Goal: Task Accomplishment & Management: Use online tool/utility

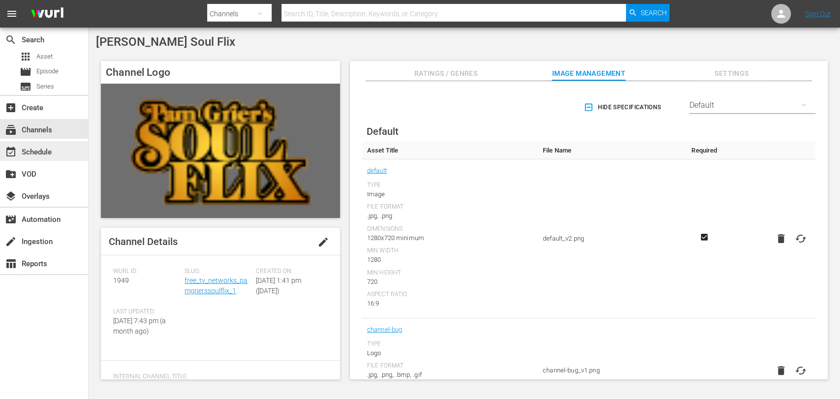
click at [21, 148] on div "event_available Schedule" at bounding box center [27, 150] width 55 height 9
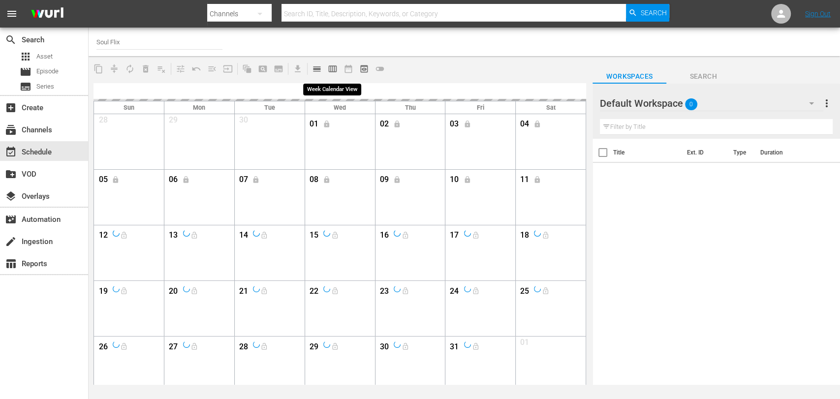
click at [331, 71] on span "calendar_view_week_outlined" at bounding box center [333, 69] width 10 height 10
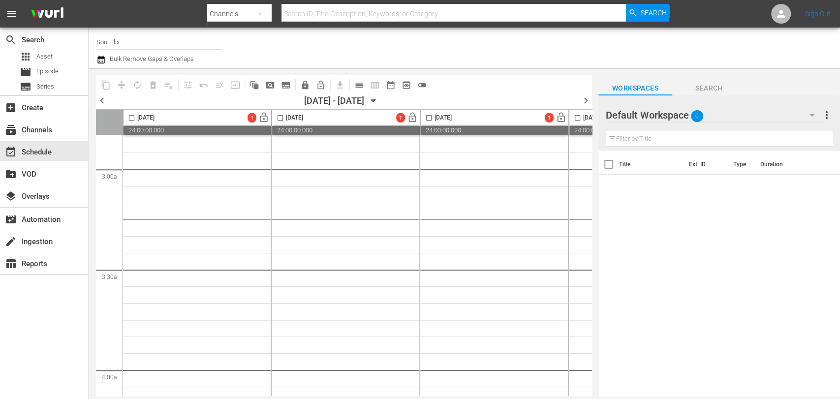
scroll to position [601, 0]
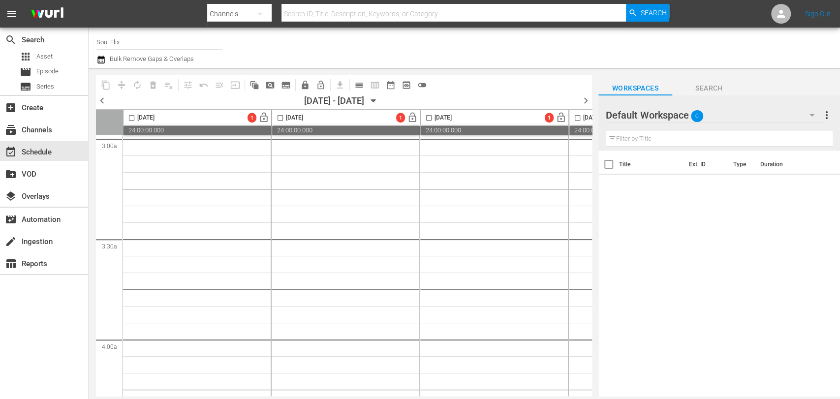
click at [379, 99] on icon "button" at bounding box center [373, 100] width 11 height 11
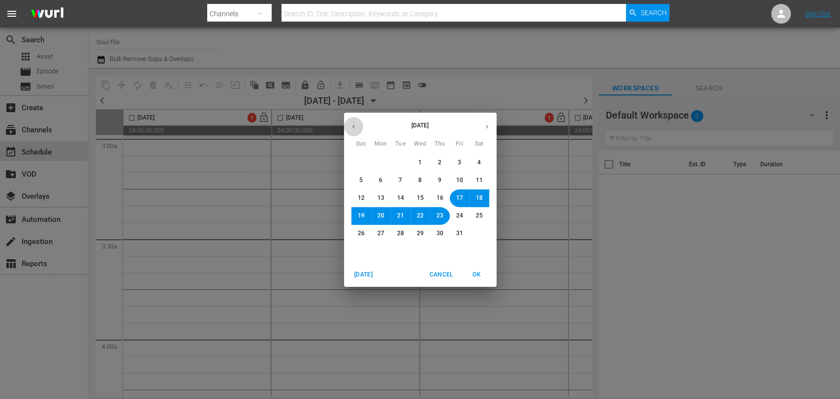
click at [351, 120] on button "button" at bounding box center [353, 126] width 19 height 19
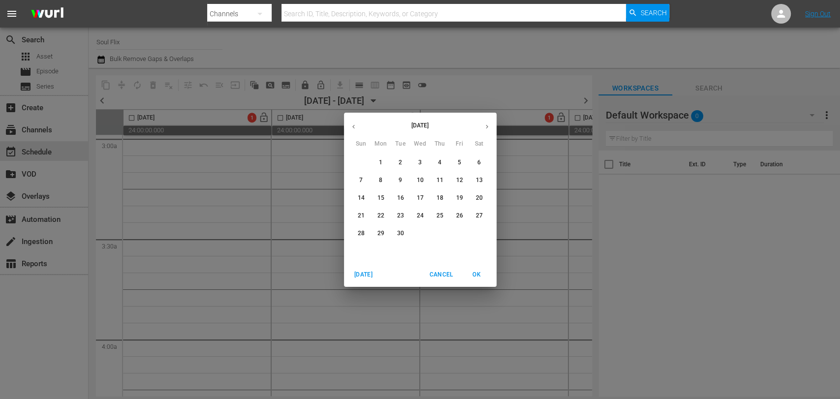
click at [406, 195] on button "16" at bounding box center [401, 198] width 18 height 18
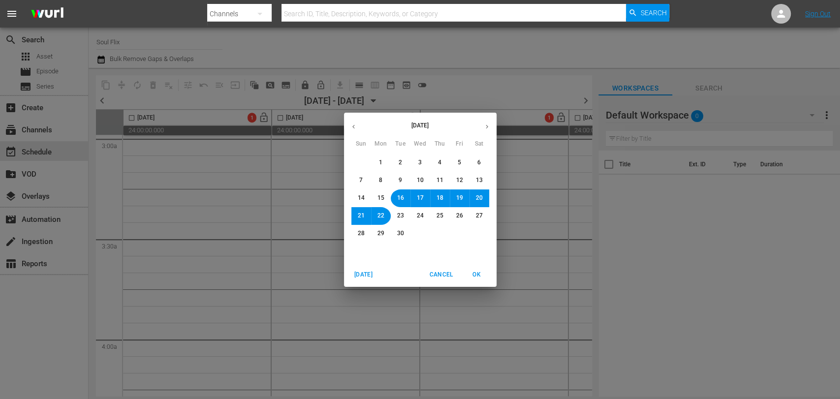
drag, startPoint x: 477, startPoint y: 271, endPoint x: 298, endPoint y: 100, distance: 247.0
click at [476, 272] on span "OK" at bounding box center [477, 275] width 24 height 10
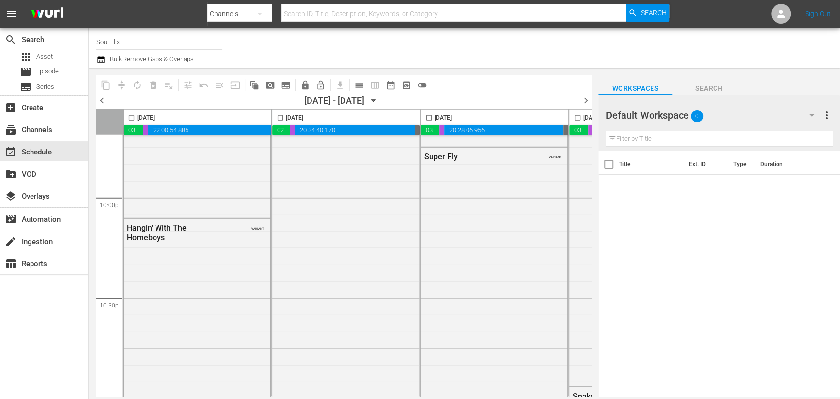
scroll to position [4562, 0]
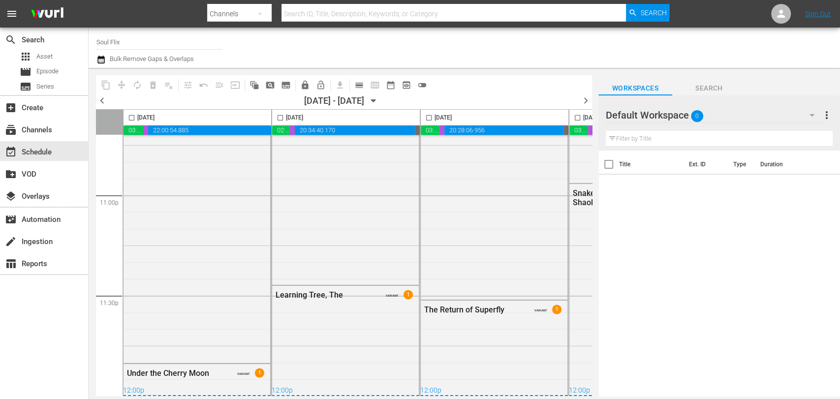
click at [587, 102] on span "chevron_right" at bounding box center [585, 100] width 12 height 12
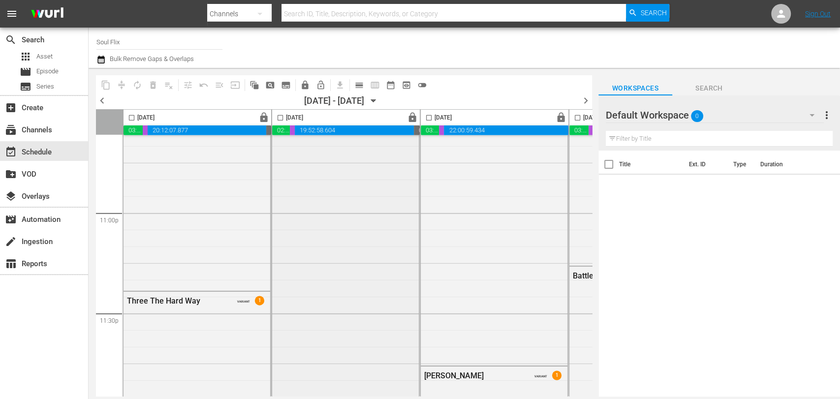
scroll to position [4562, 0]
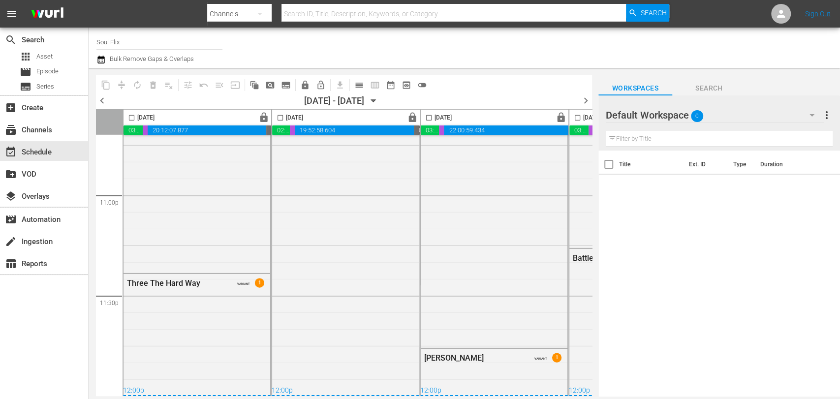
click at [586, 99] on span "chevron_right" at bounding box center [585, 100] width 12 height 12
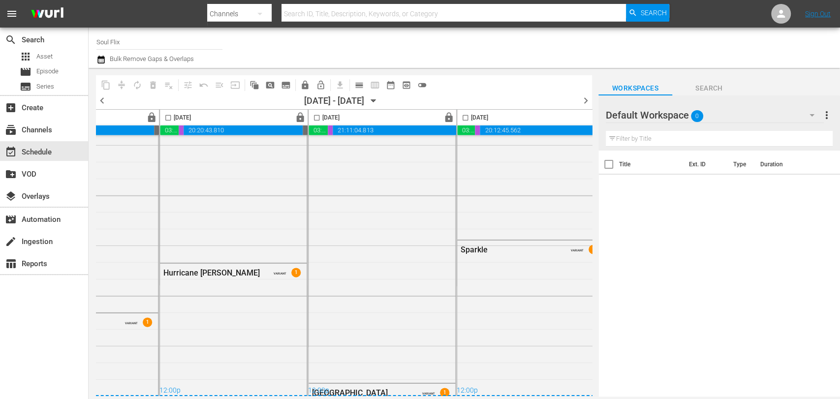
scroll to position [4562, 574]
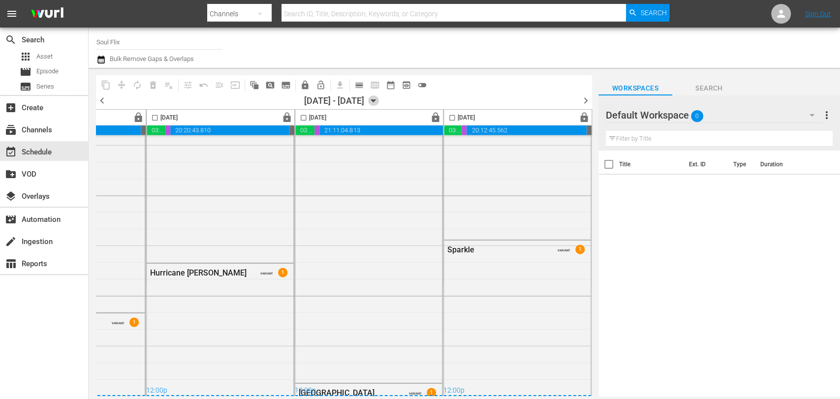
click at [379, 96] on icon "button" at bounding box center [373, 100] width 11 height 11
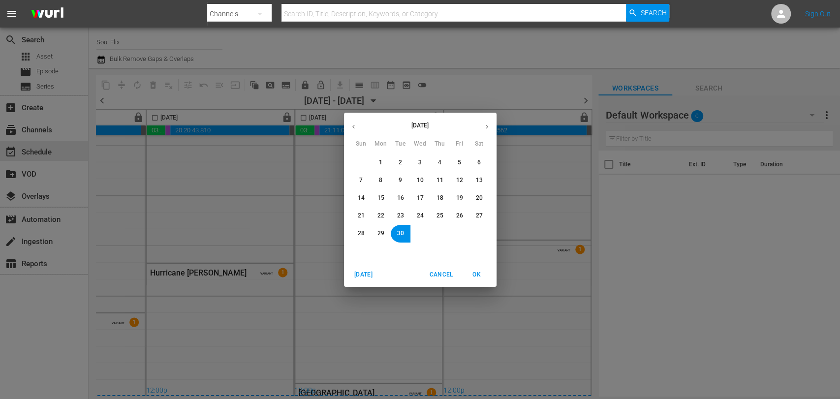
click at [398, 196] on span "16" at bounding box center [400, 198] width 7 height 8
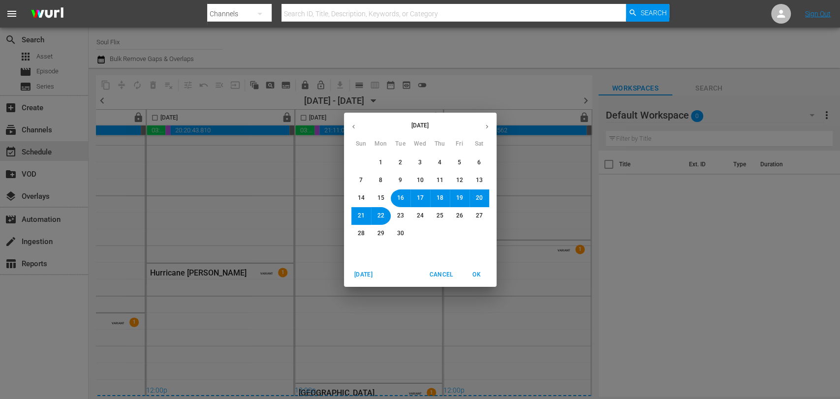
click at [474, 274] on span "OK" at bounding box center [477, 275] width 24 height 10
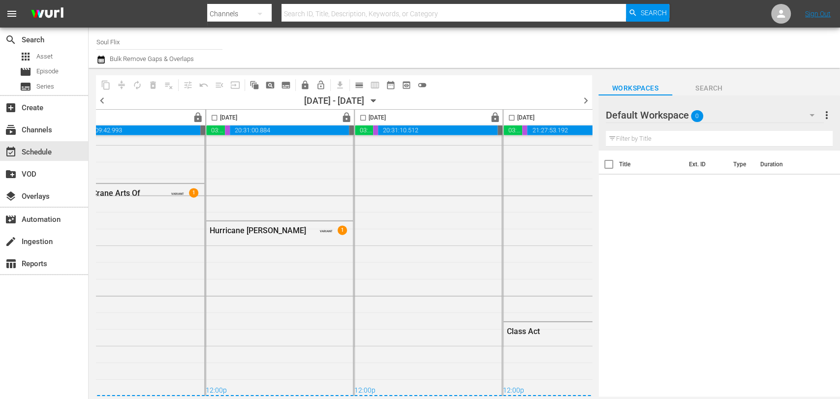
scroll to position [4562, 574]
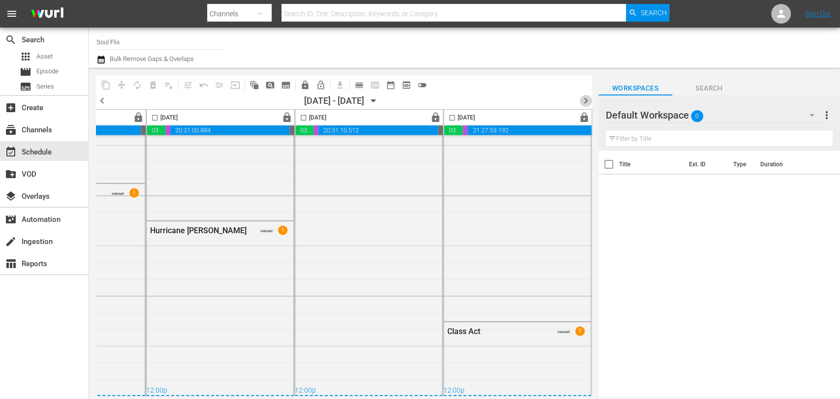
click at [580, 99] on span "chevron_right" at bounding box center [585, 100] width 12 height 12
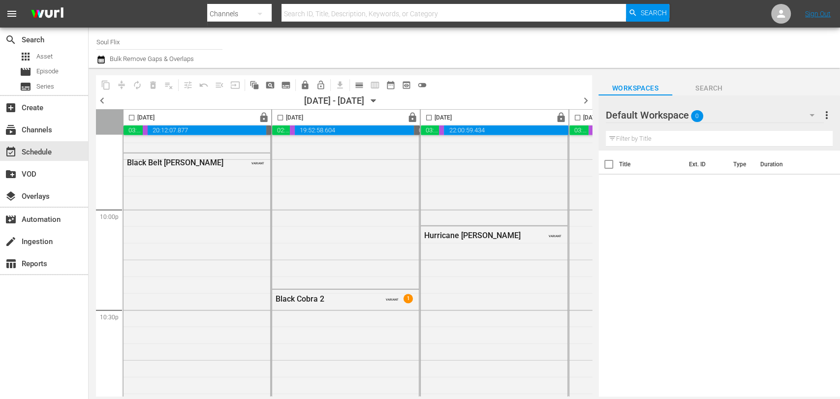
scroll to position [4562, 0]
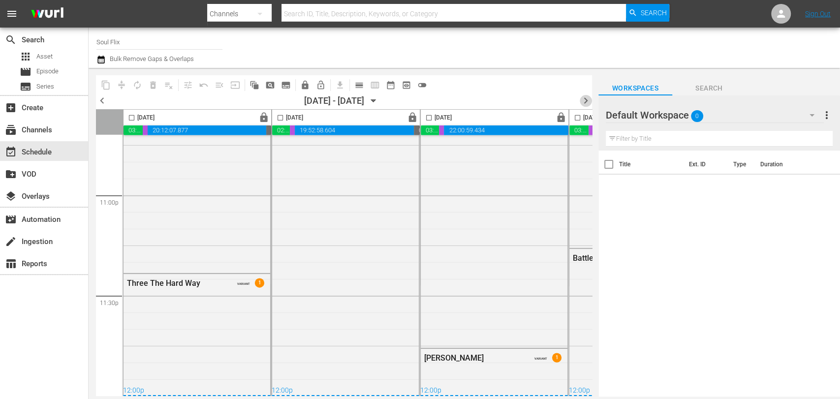
click at [582, 102] on span "chevron_right" at bounding box center [585, 100] width 12 height 12
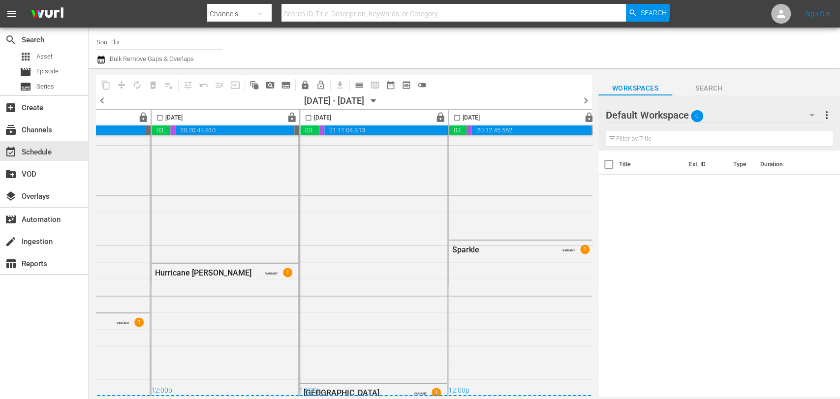
scroll to position [4562, 574]
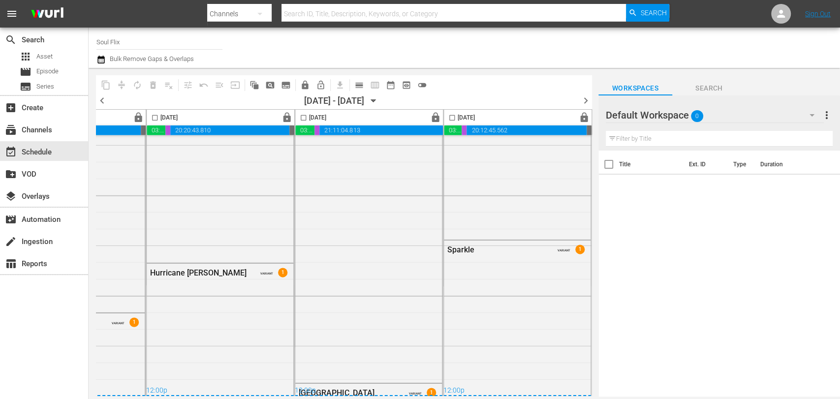
click at [582, 100] on span "chevron_right" at bounding box center [585, 100] width 12 height 12
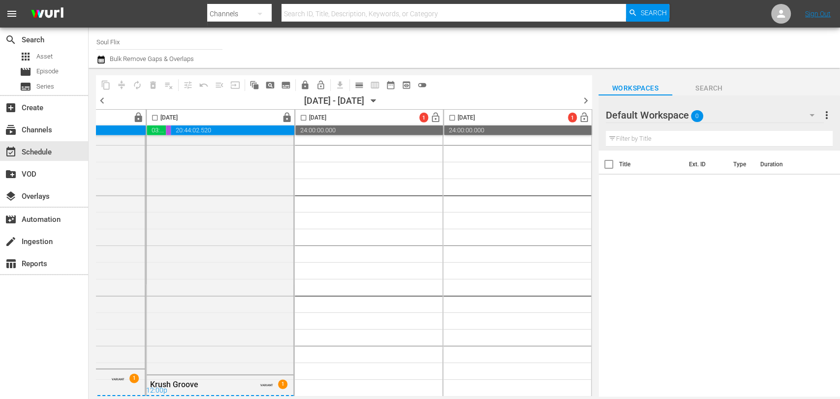
drag, startPoint x: 361, startPoint y: 391, endPoint x: 315, endPoint y: 387, distance: 46.4
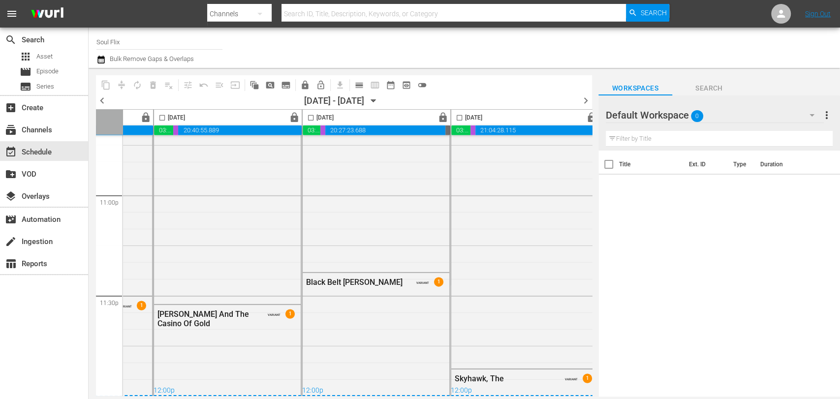
scroll to position [4562, 0]
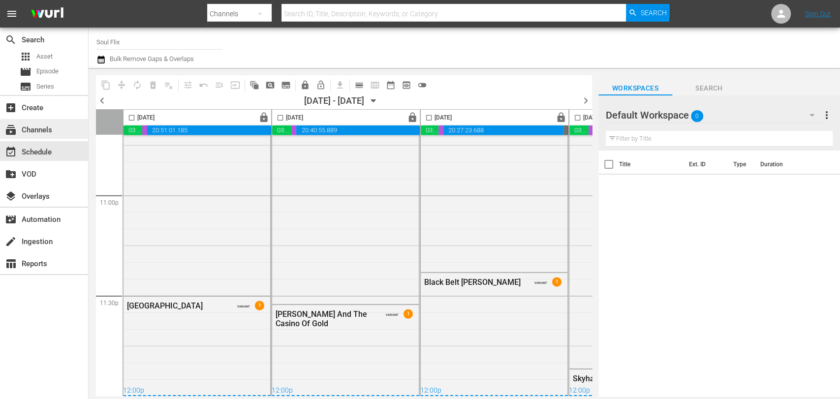
click at [57, 127] on div "subscriptions Channels" at bounding box center [44, 129] width 88 height 20
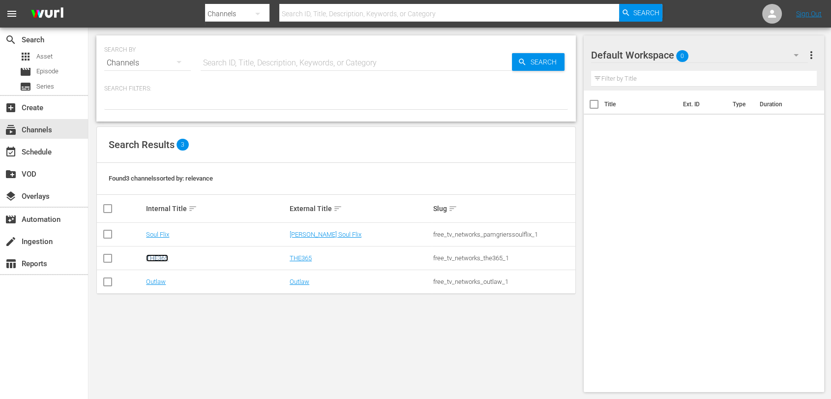
click at [160, 256] on link "THE365" at bounding box center [157, 257] width 22 height 7
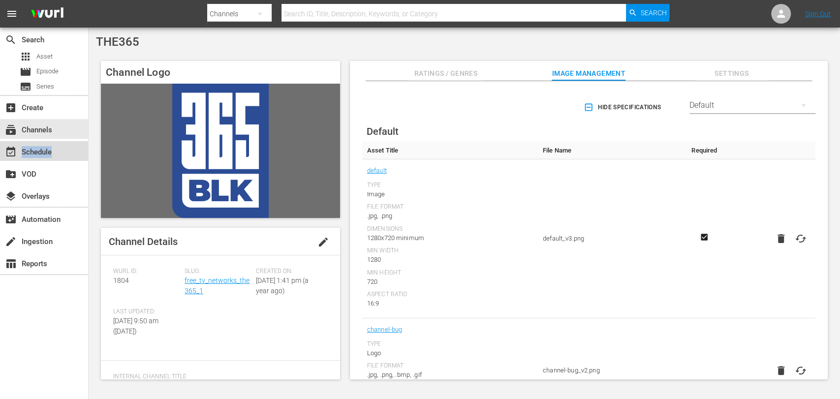
click at [51, 151] on div "event_available Schedule" at bounding box center [27, 150] width 55 height 9
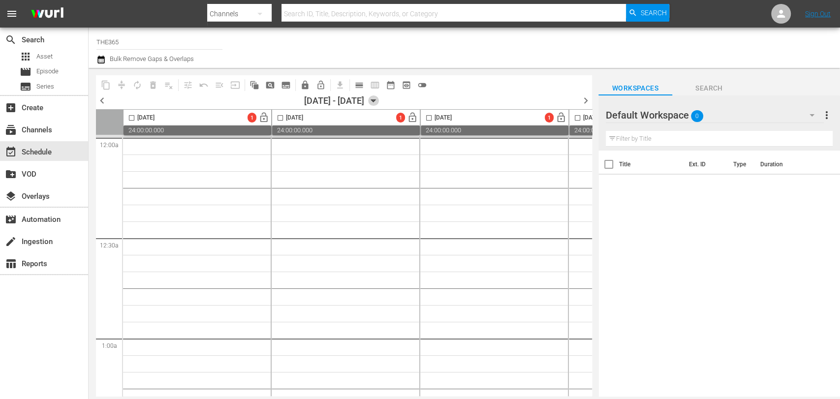
click at [379, 98] on icon "button" at bounding box center [373, 100] width 11 height 11
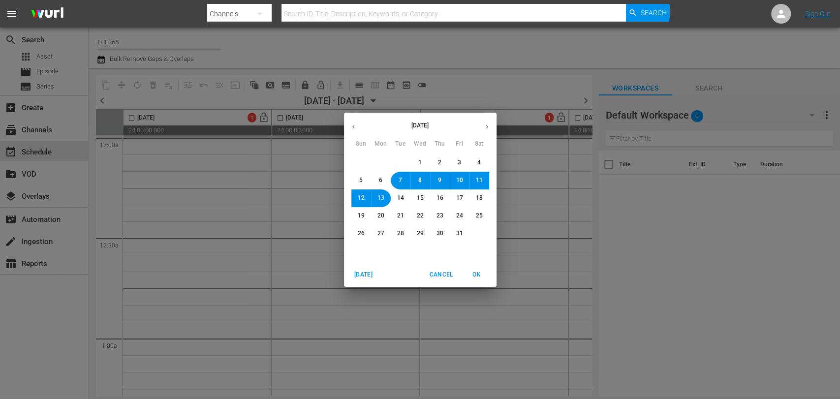
click at [366, 273] on span "[DATE]" at bounding box center [364, 275] width 24 height 10
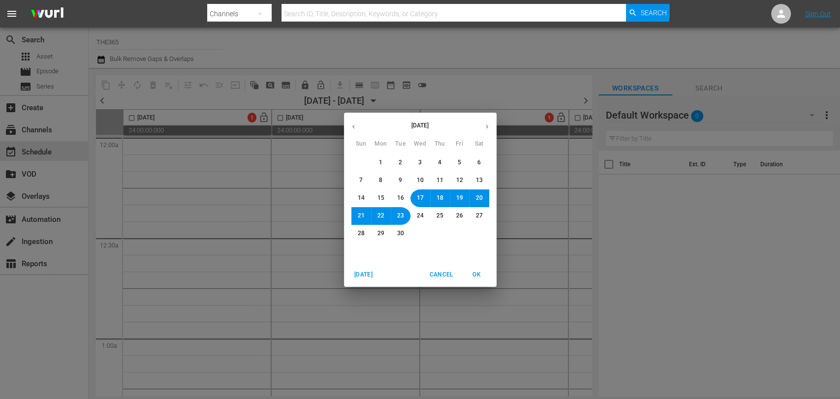
click at [476, 274] on span "OK" at bounding box center [477, 275] width 24 height 10
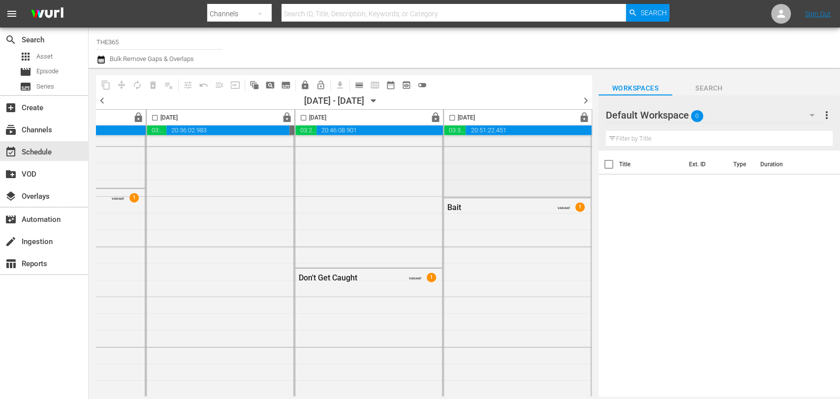
scroll to position [4562, 574]
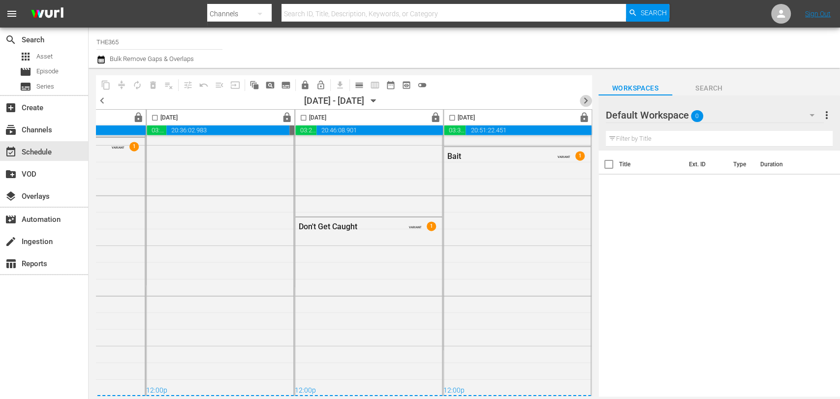
click at [584, 99] on span "chevron_right" at bounding box center [585, 100] width 12 height 12
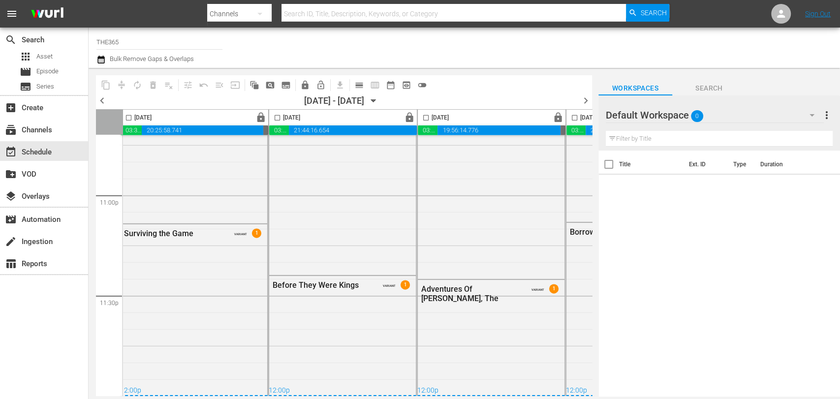
scroll to position [4562, 0]
drag, startPoint x: 101, startPoint y: 98, endPoint x: 297, endPoint y: 48, distance: 202.1
click at [100, 99] on span "chevron_left" at bounding box center [102, 100] width 12 height 12
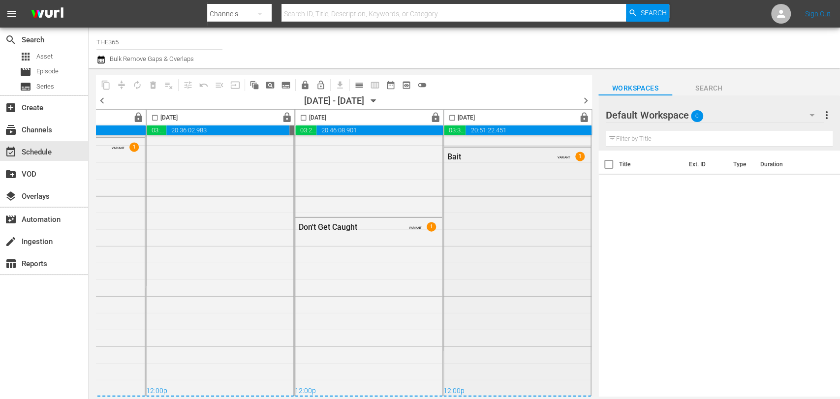
scroll to position [4562, 574]
click at [587, 101] on span "chevron_right" at bounding box center [585, 100] width 12 height 12
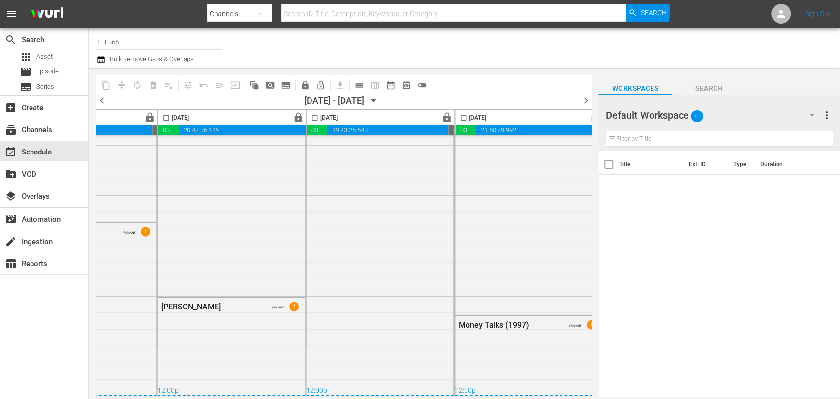
scroll to position [4562, 574]
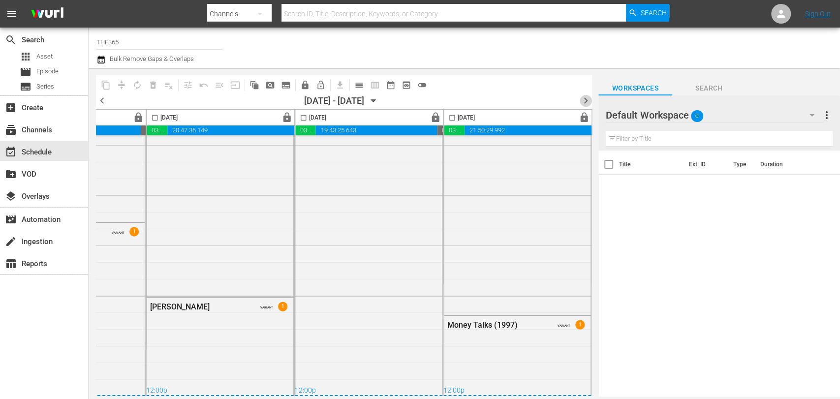
click at [580, 98] on span "chevron_right" at bounding box center [585, 100] width 12 height 12
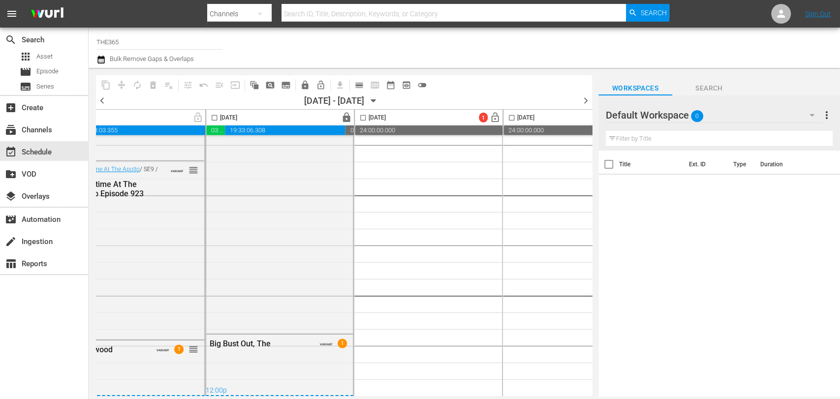
scroll to position [4562, 574]
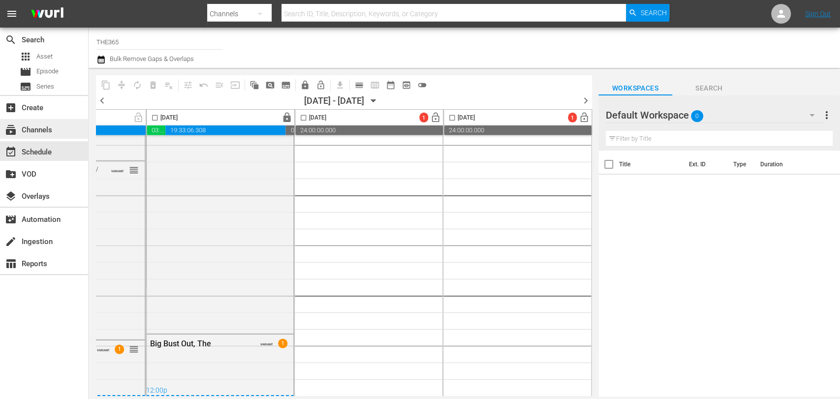
click at [51, 130] on div "subscriptions Channels" at bounding box center [27, 128] width 55 height 9
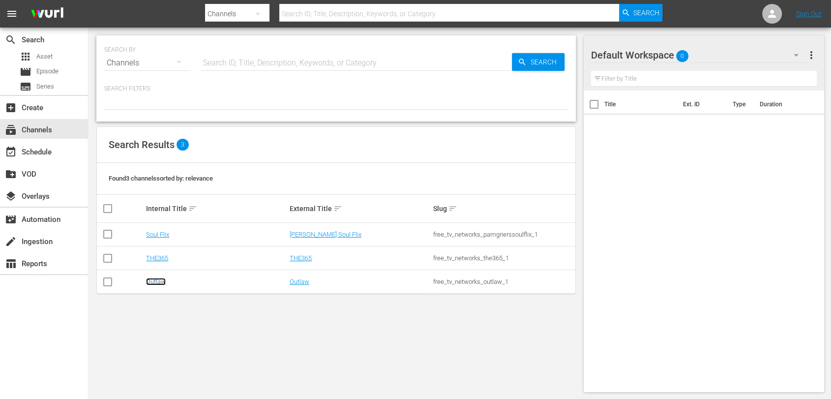
click at [160, 280] on link "Outlaw" at bounding box center [156, 281] width 20 height 7
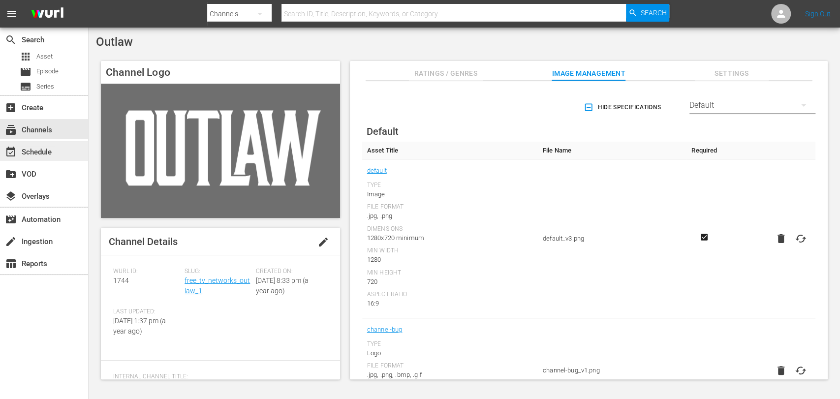
click at [40, 153] on div "event_available Schedule" at bounding box center [27, 150] width 55 height 9
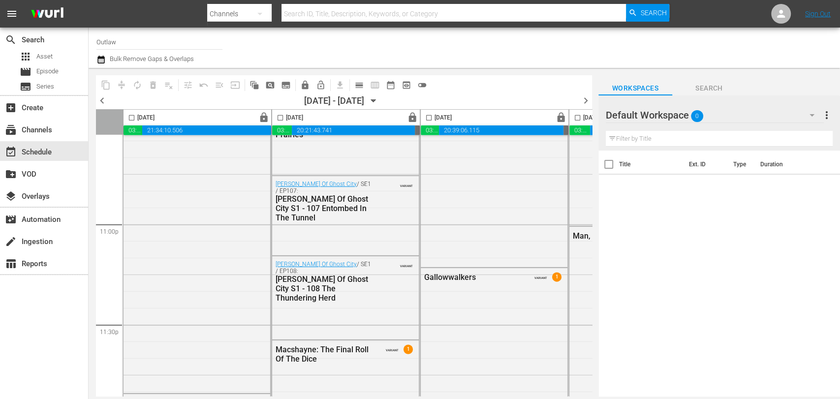
scroll to position [4562, 0]
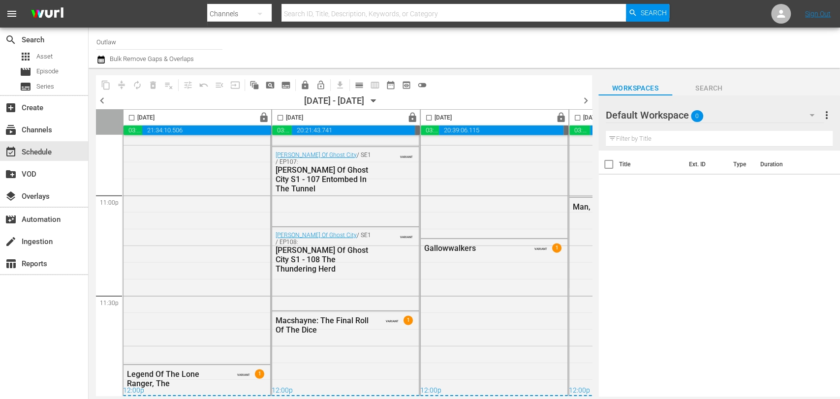
drag, startPoint x: 315, startPoint y: 391, endPoint x: 365, endPoint y: 397, distance: 50.6
click at [365, 397] on body "menu Search By Channels Search ID, Title, Description, Keywords, or Category Se…" at bounding box center [420, 199] width 840 height 399
click at [366, 396] on body "menu Search By Channels Search ID, Title, Description, Keywords, or Category Se…" at bounding box center [420, 199] width 840 height 399
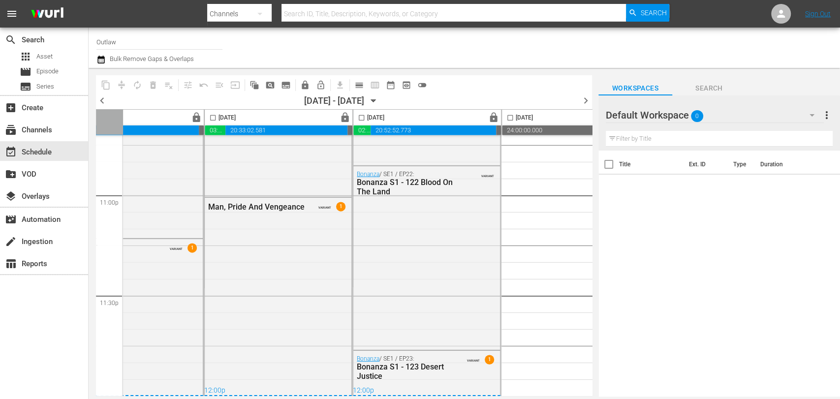
scroll to position [4562, 300]
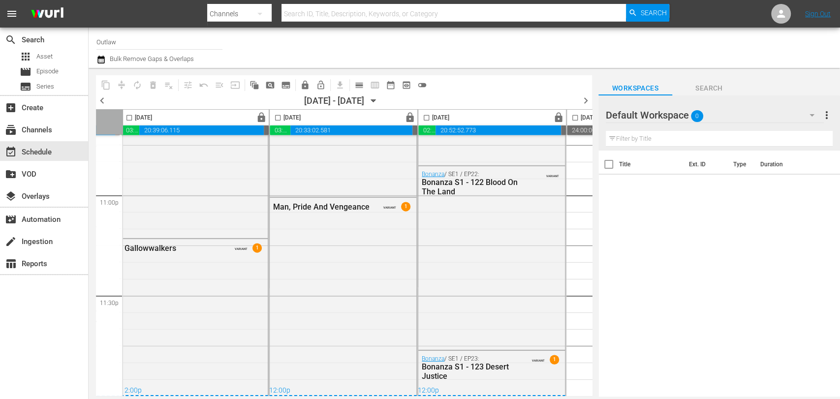
drag, startPoint x: 326, startPoint y: 397, endPoint x: 272, endPoint y: 391, distance: 54.0
click at [272, 391] on div "content_copy compress autorenew_outlined delete_forever_outlined playlist_remov…" at bounding box center [337, 232] width 496 height 329
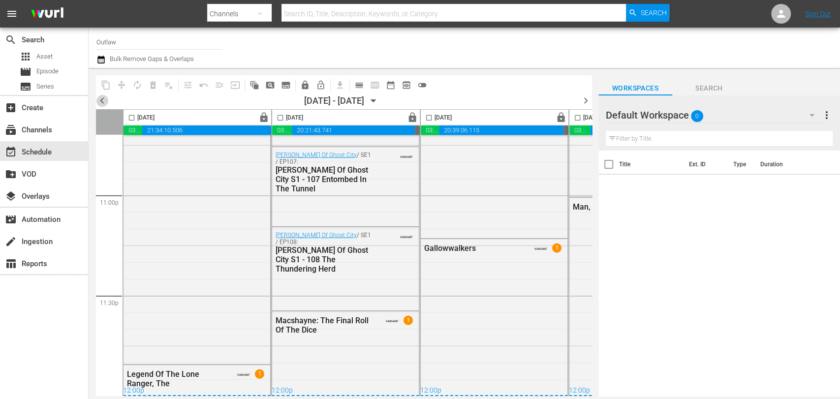
click at [102, 99] on span "chevron_left" at bounding box center [102, 100] width 12 height 12
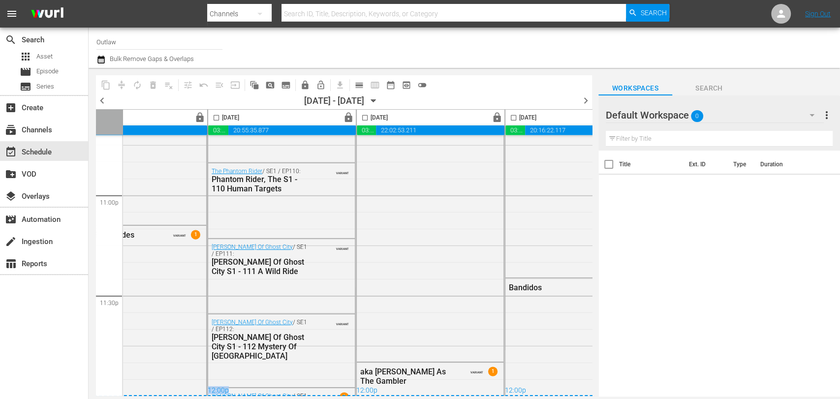
scroll to position [4562, 111]
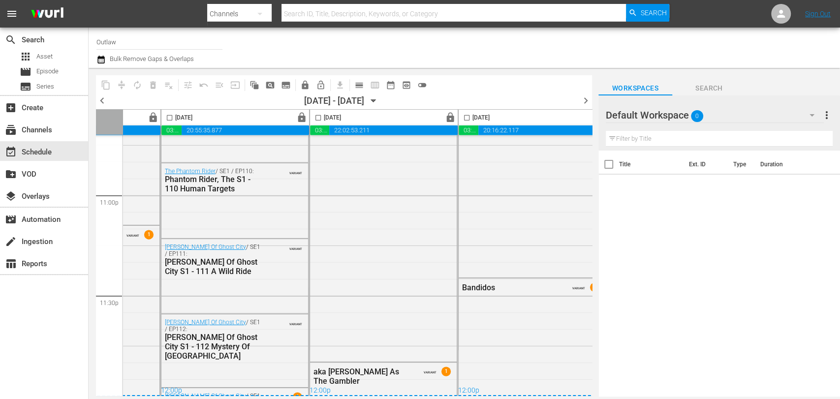
drag, startPoint x: 342, startPoint y: 399, endPoint x: 415, endPoint y: 412, distance: 73.8
click at [415, 398] on html "menu Search By Channels Search ID, Title, Description, Keywords, or Category Se…" at bounding box center [420, 199] width 840 height 399
click at [284, 387] on div "12:00p" at bounding box center [235, 391] width 148 height 10
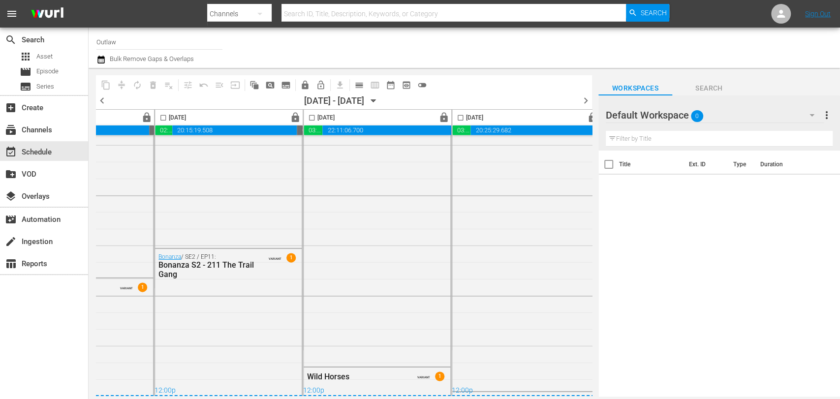
scroll to position [4562, 574]
